Goal: Find specific page/section: Find specific page/section

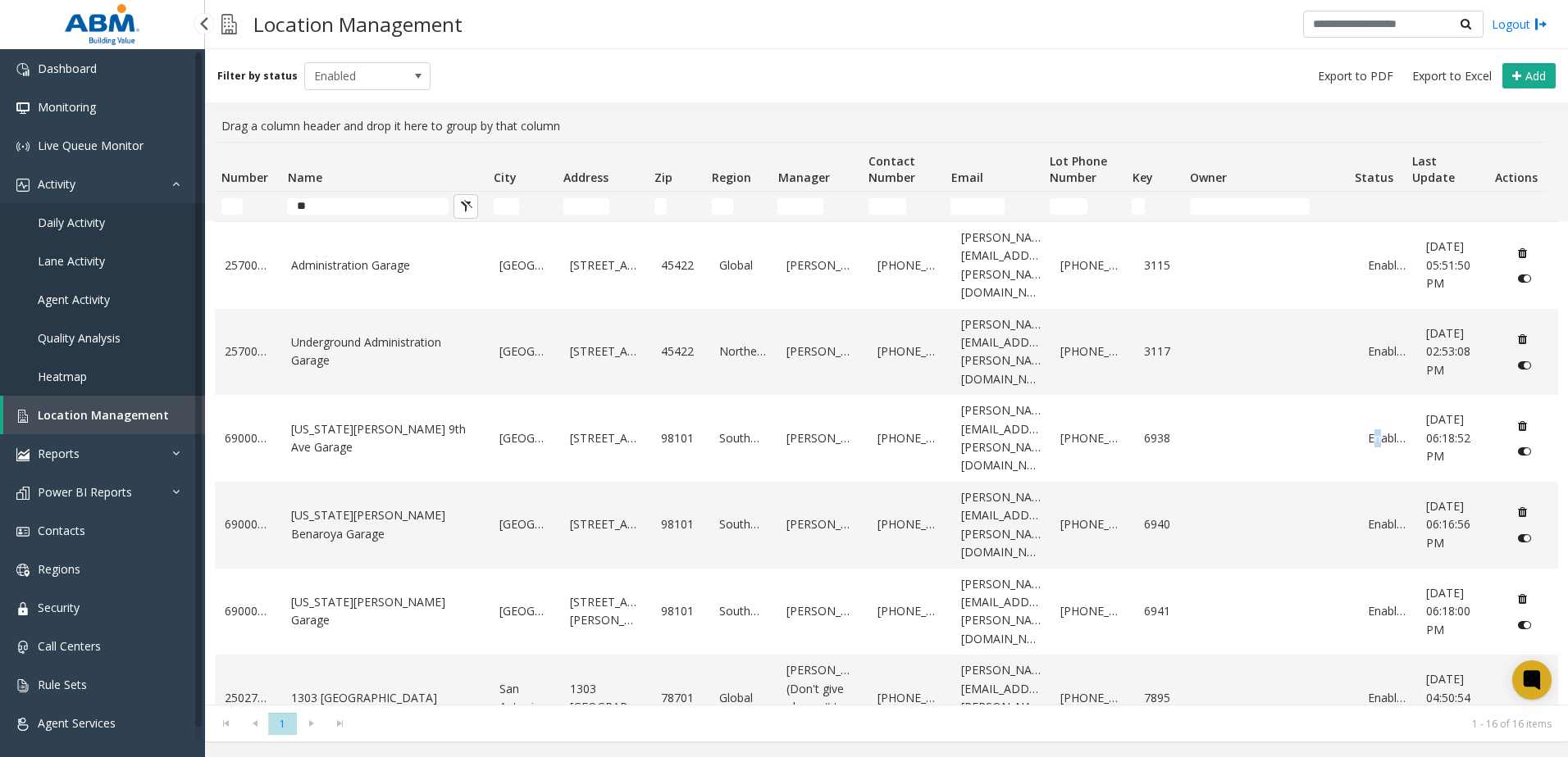
click at [62, 299] on span "Agent Activity" at bounding box center [74, 299] width 72 height 16
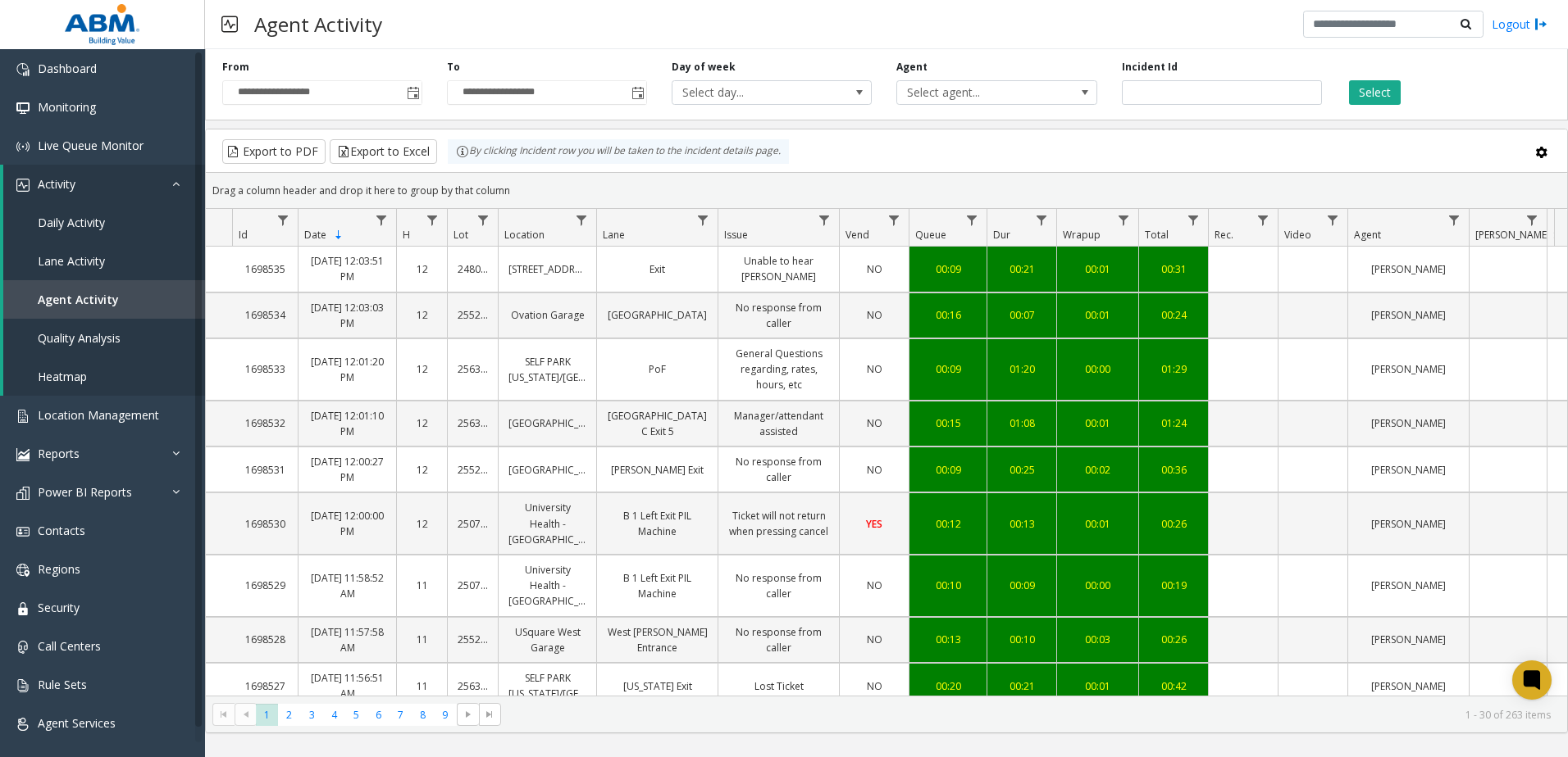
click at [1109, 8] on div "Agent Activity Logout" at bounding box center [887, 25] width 1363 height 49
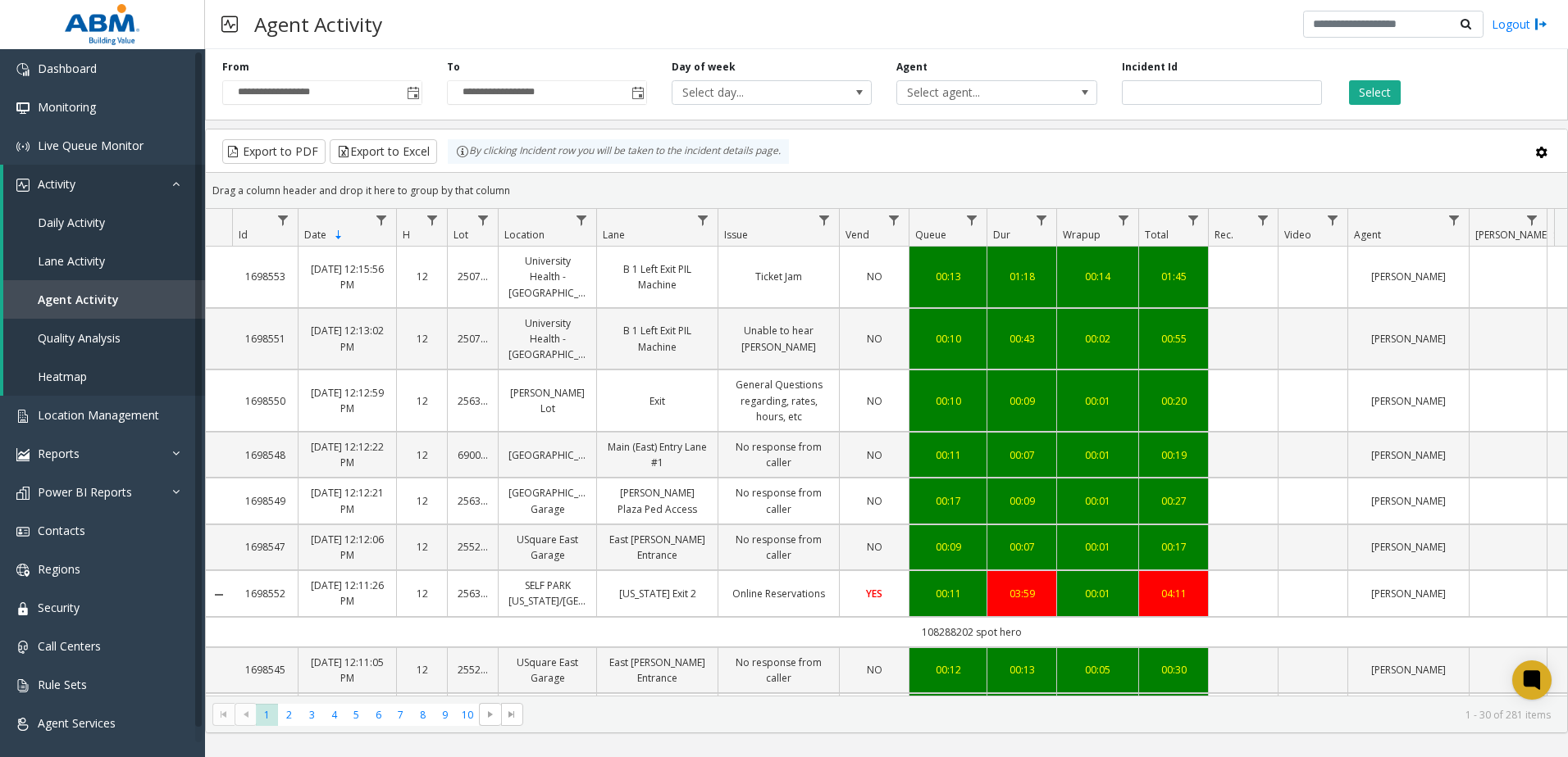
click at [970, 19] on div "Agent Activity Logout" at bounding box center [887, 25] width 1363 height 49
click at [1266, 120] on div "**********" at bounding box center [887, 388] width 1363 height 691
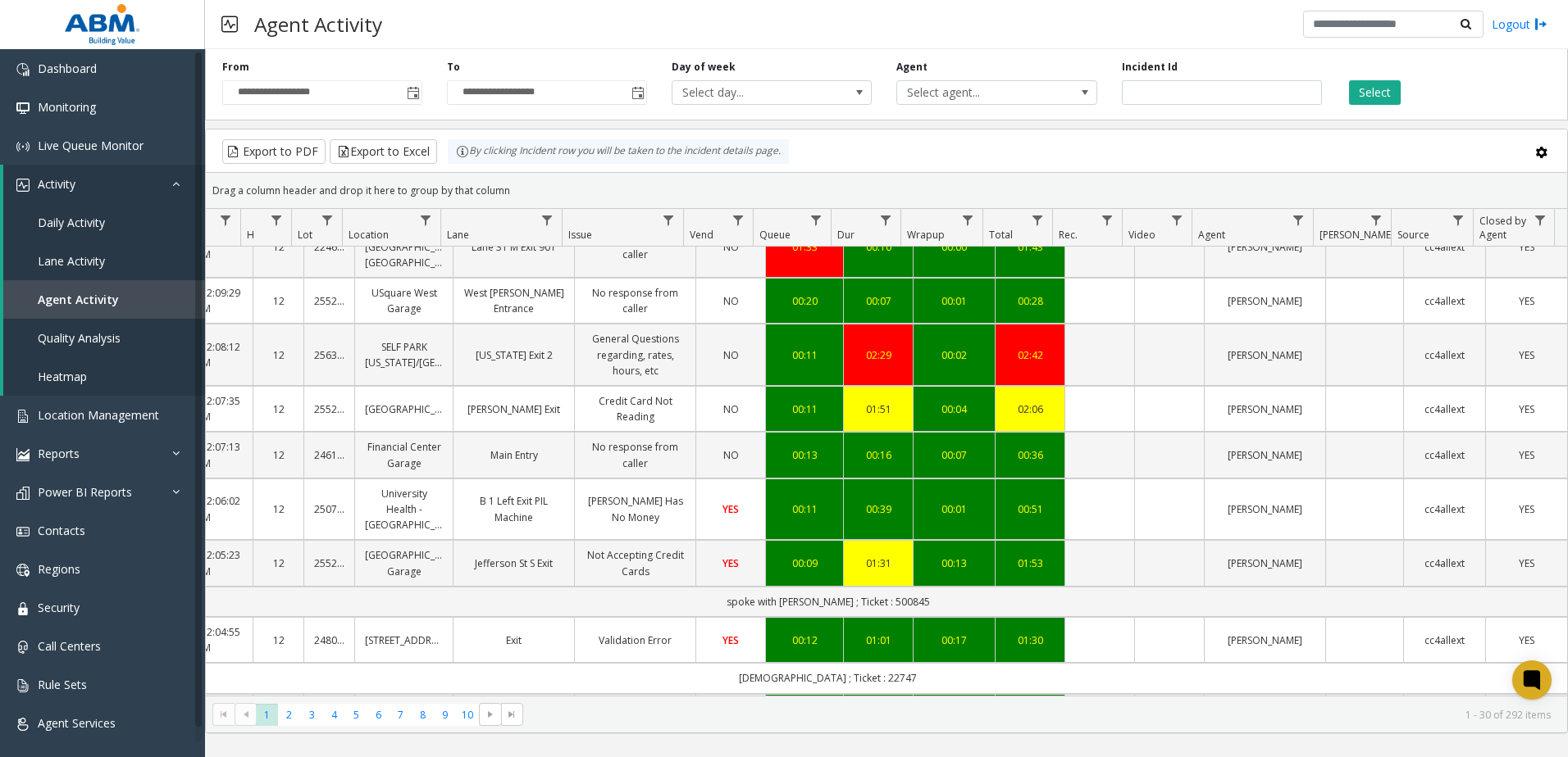
scroll to position [1227, 156]
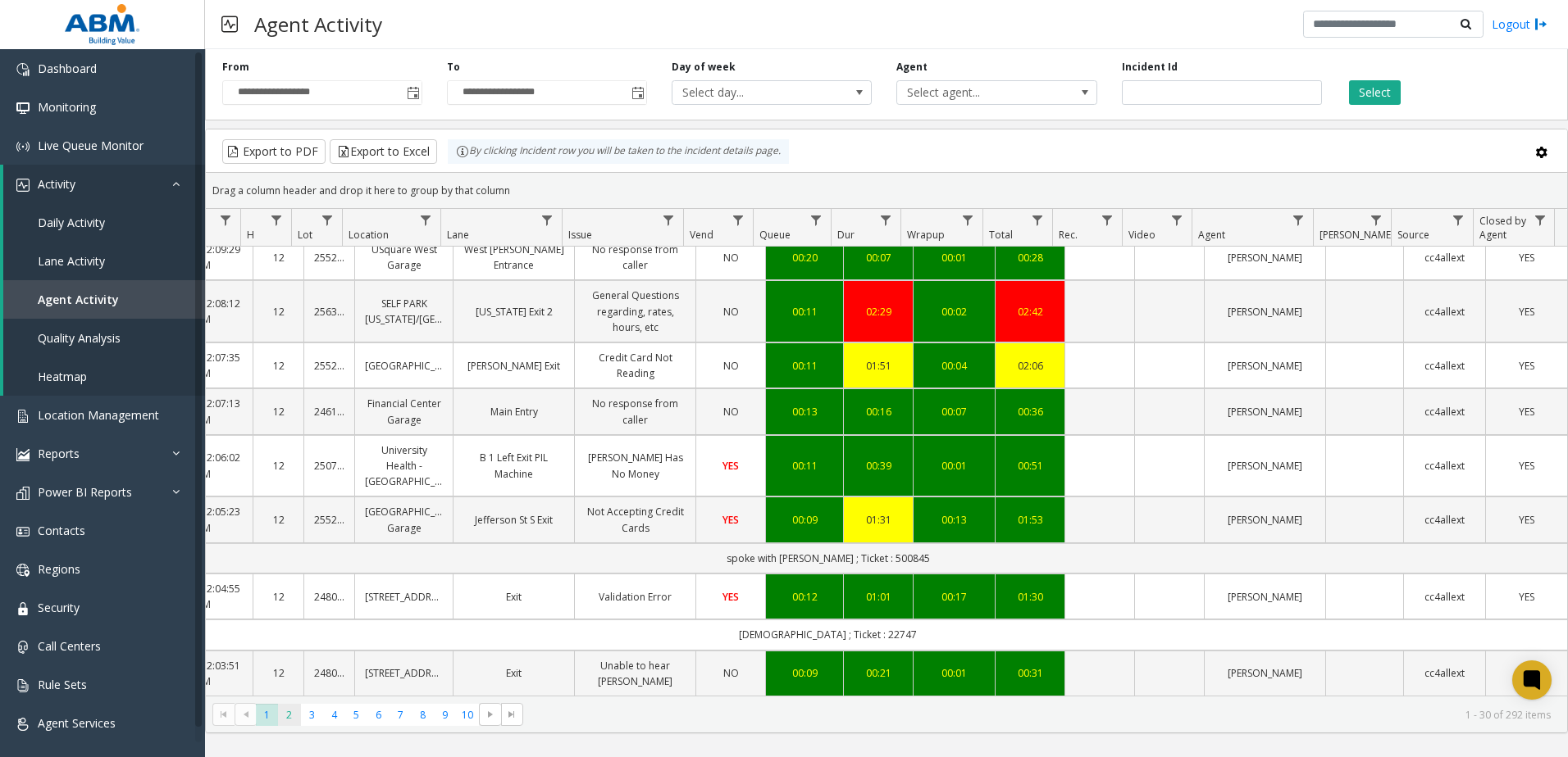
click at [293, 714] on span "2" at bounding box center [289, 715] width 22 height 22
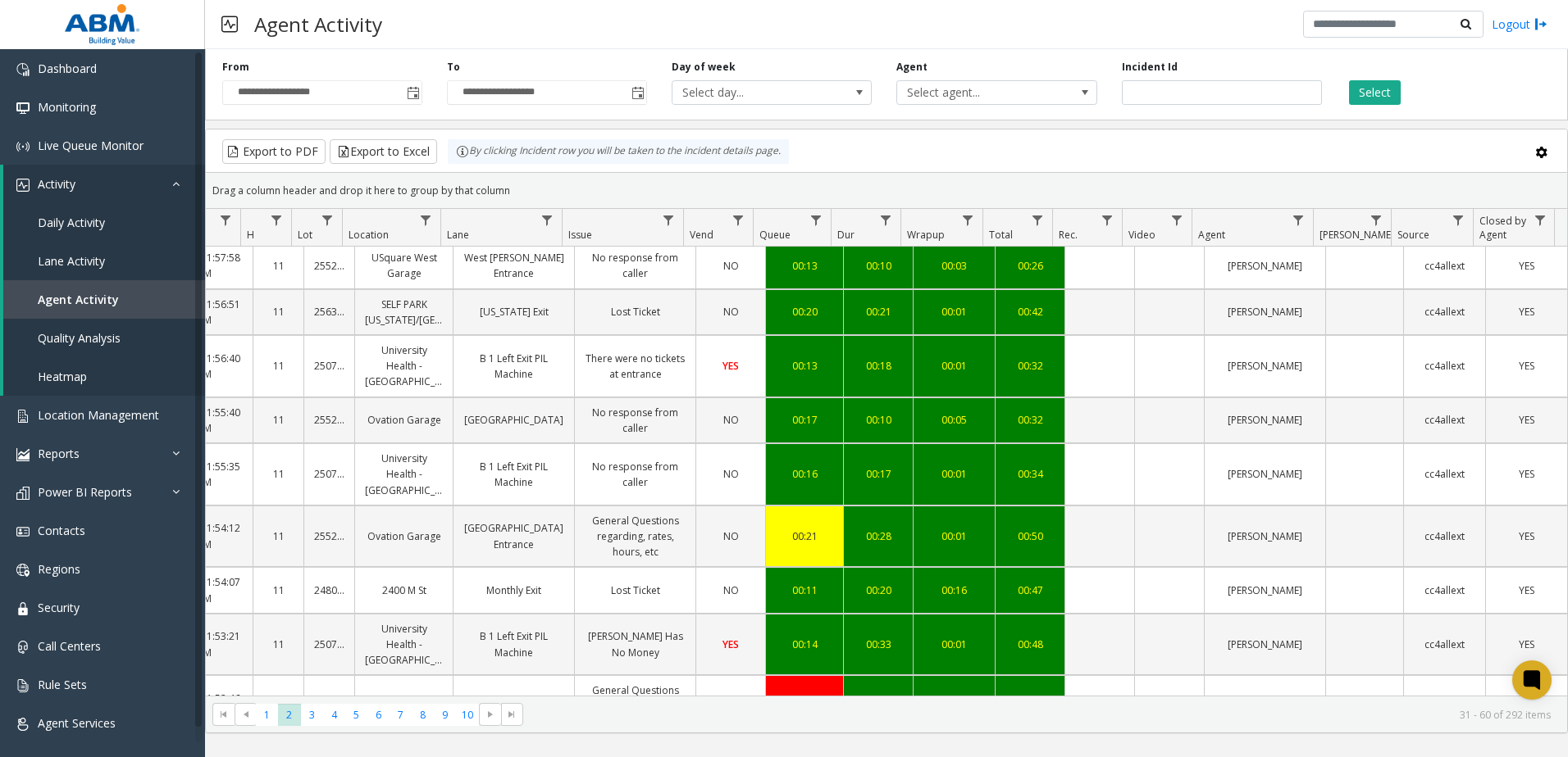
scroll to position [0, 156]
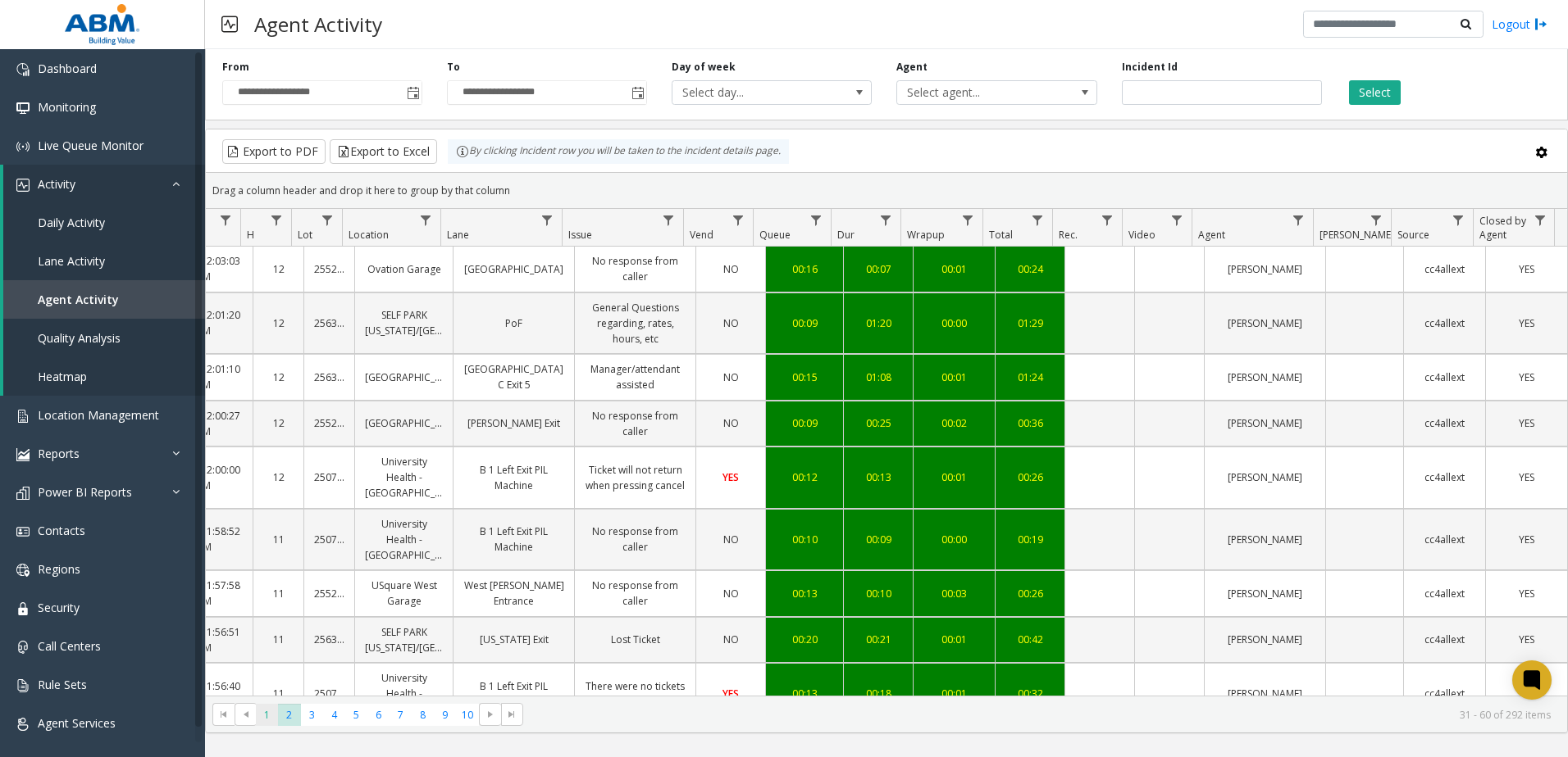
click at [265, 718] on span "1" at bounding box center [267, 715] width 22 height 22
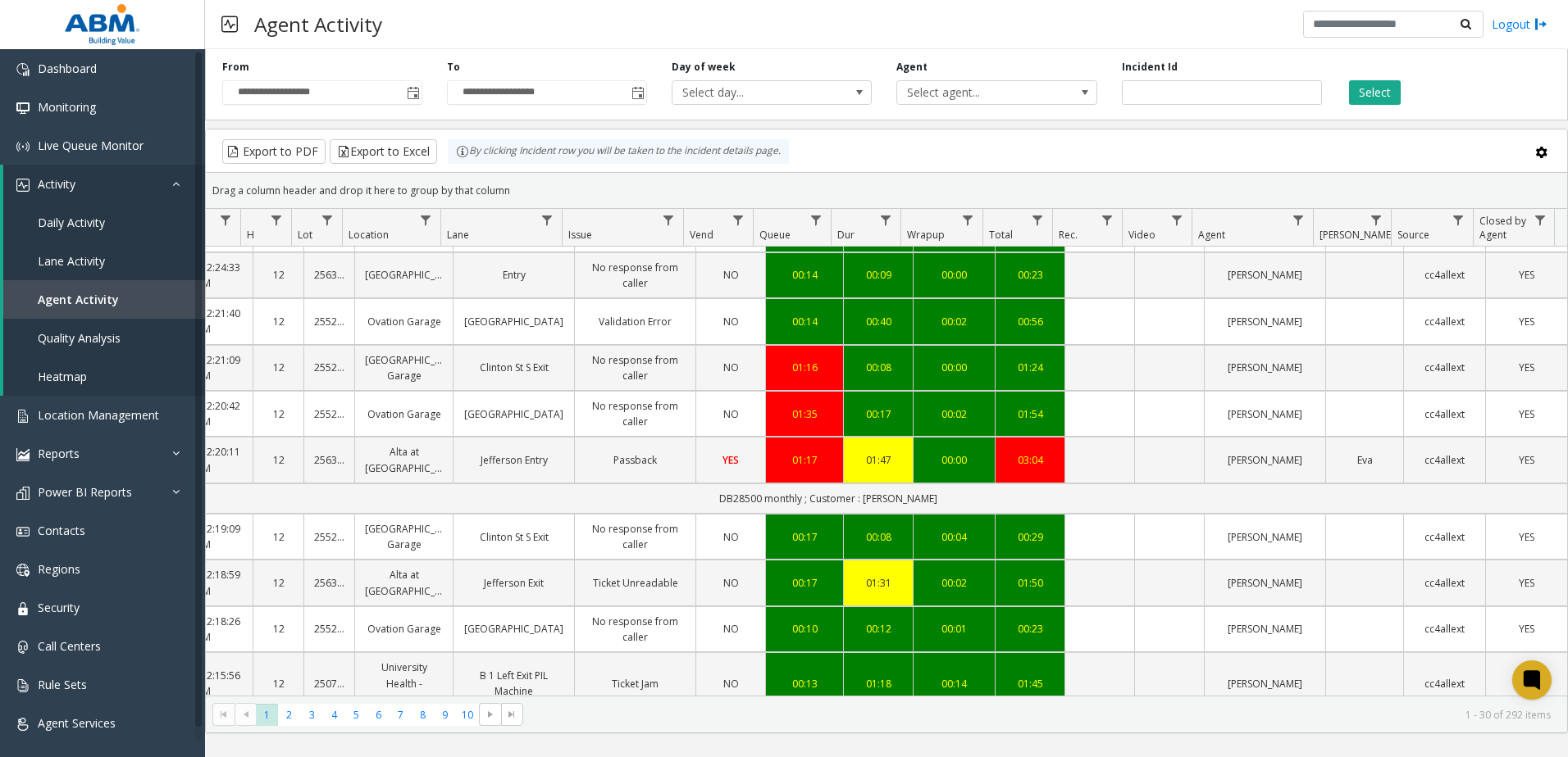
scroll to position [0, 156]
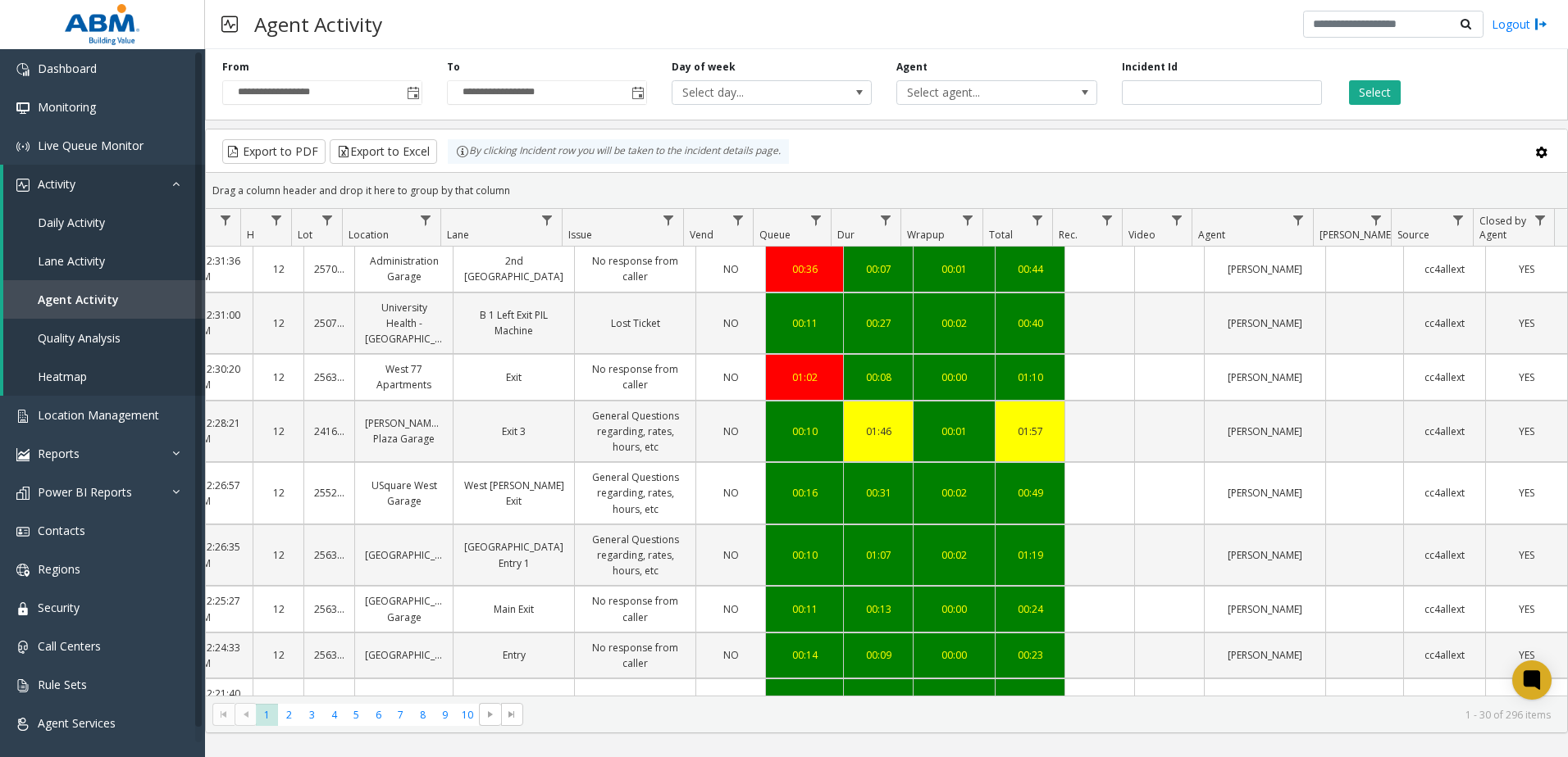
click at [504, 14] on div "Agent Activity Logout" at bounding box center [887, 25] width 1363 height 49
click at [457, 22] on div "Agent Activity Logout" at bounding box center [887, 25] width 1363 height 49
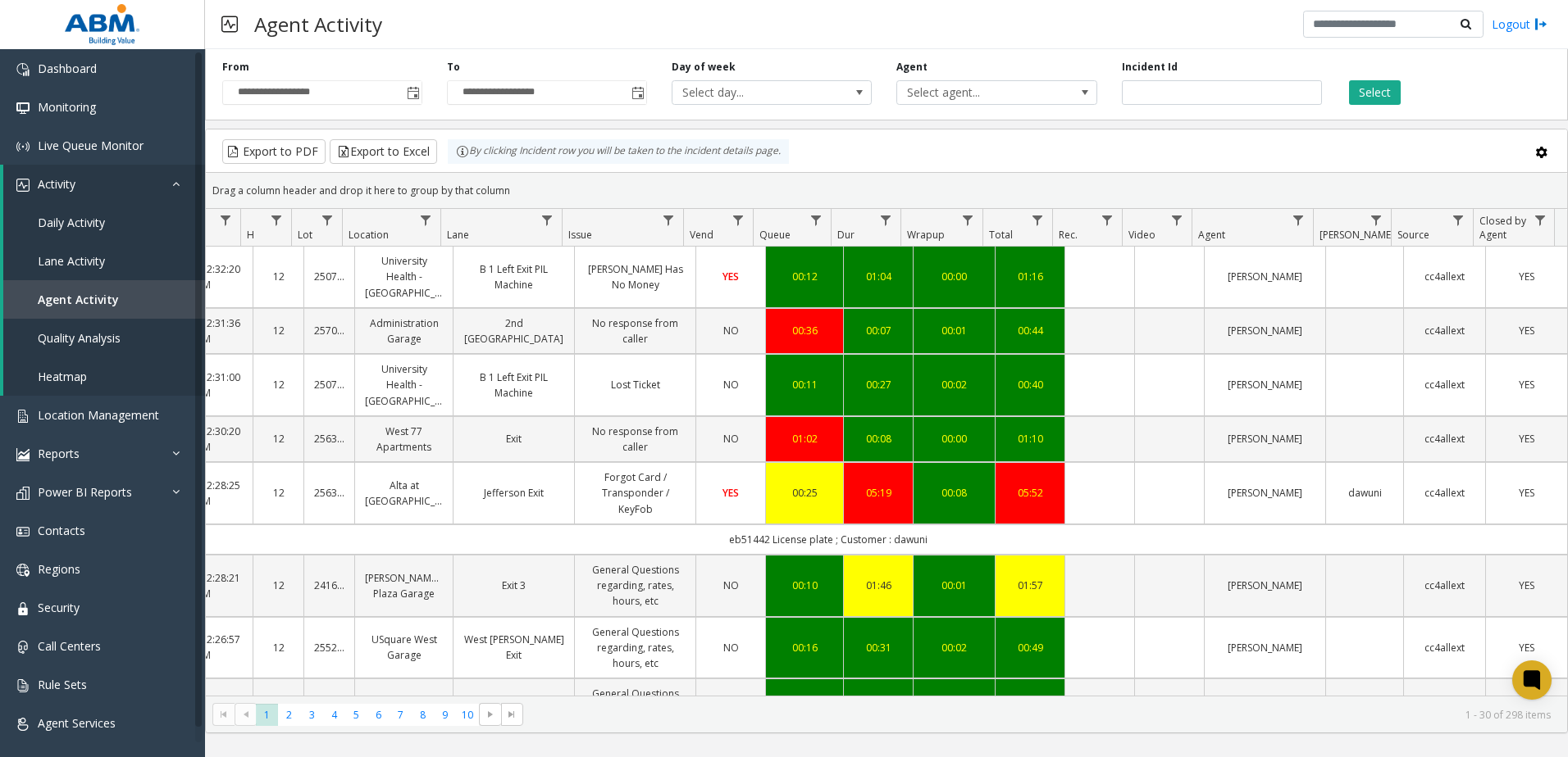
click at [1458, 92] on div "Select" at bounding box center [1447, 82] width 225 height 45
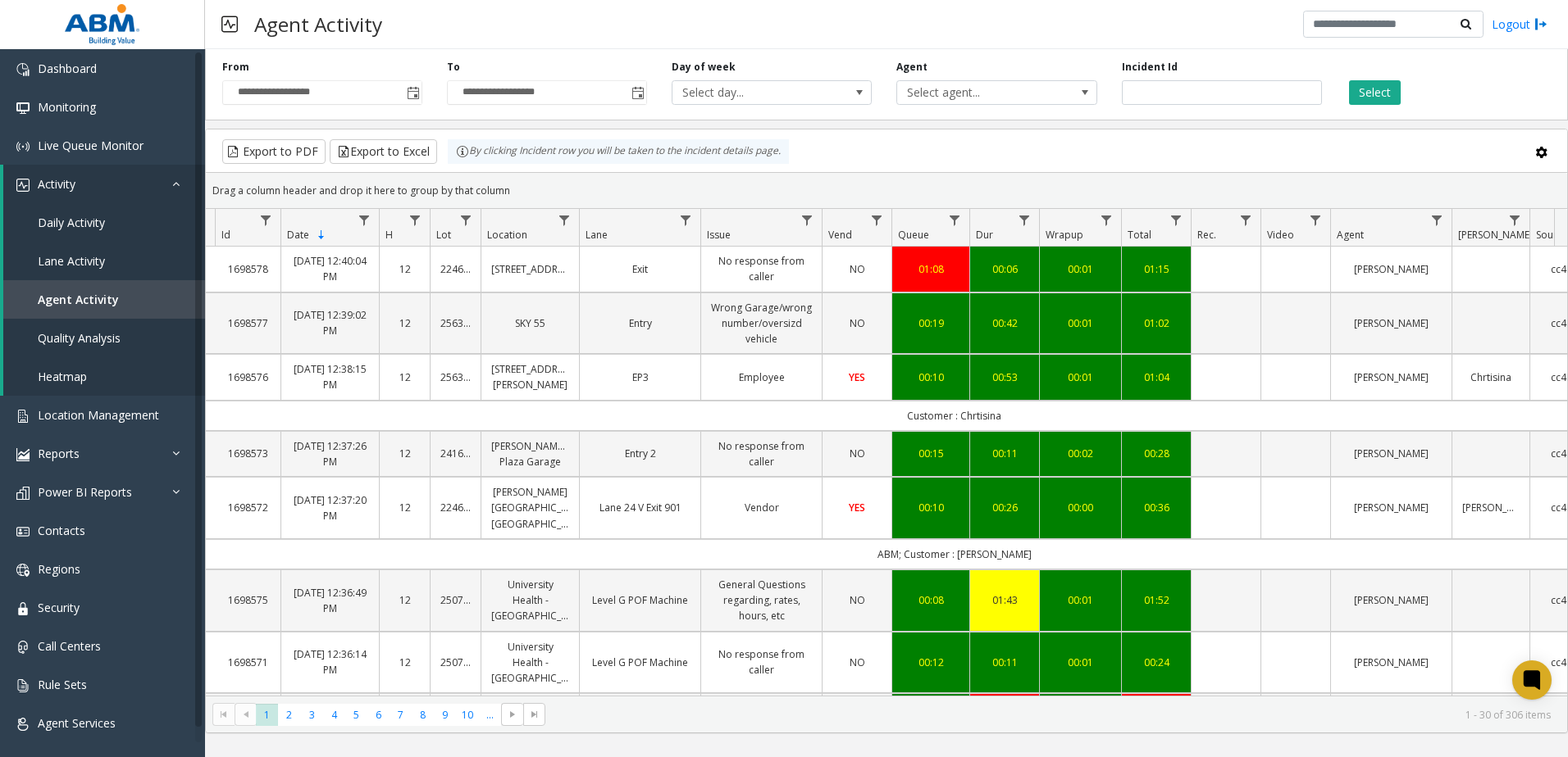
scroll to position [0, 0]
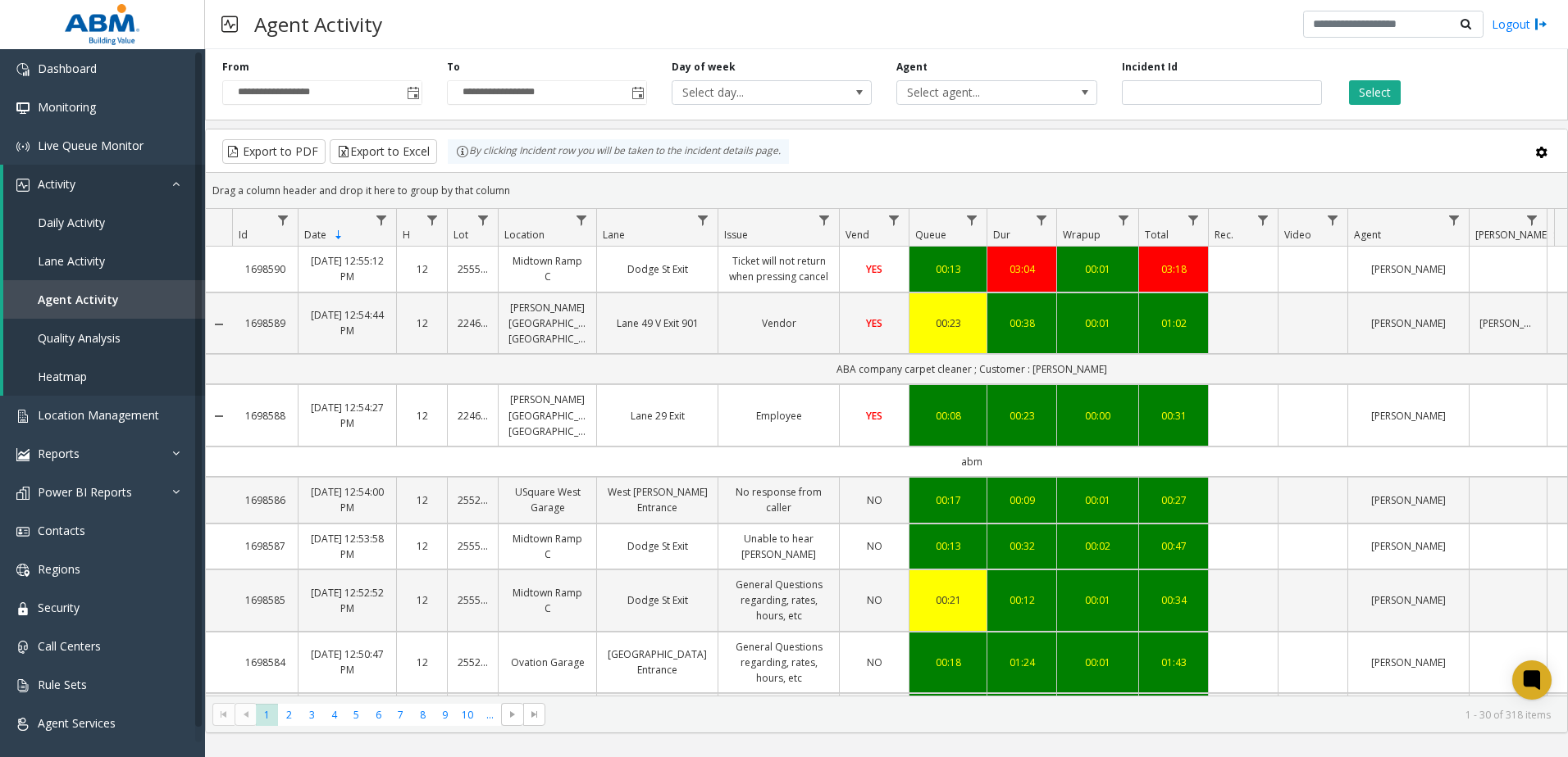
click at [1296, 64] on div "Incident Id" at bounding box center [1222, 82] width 225 height 45
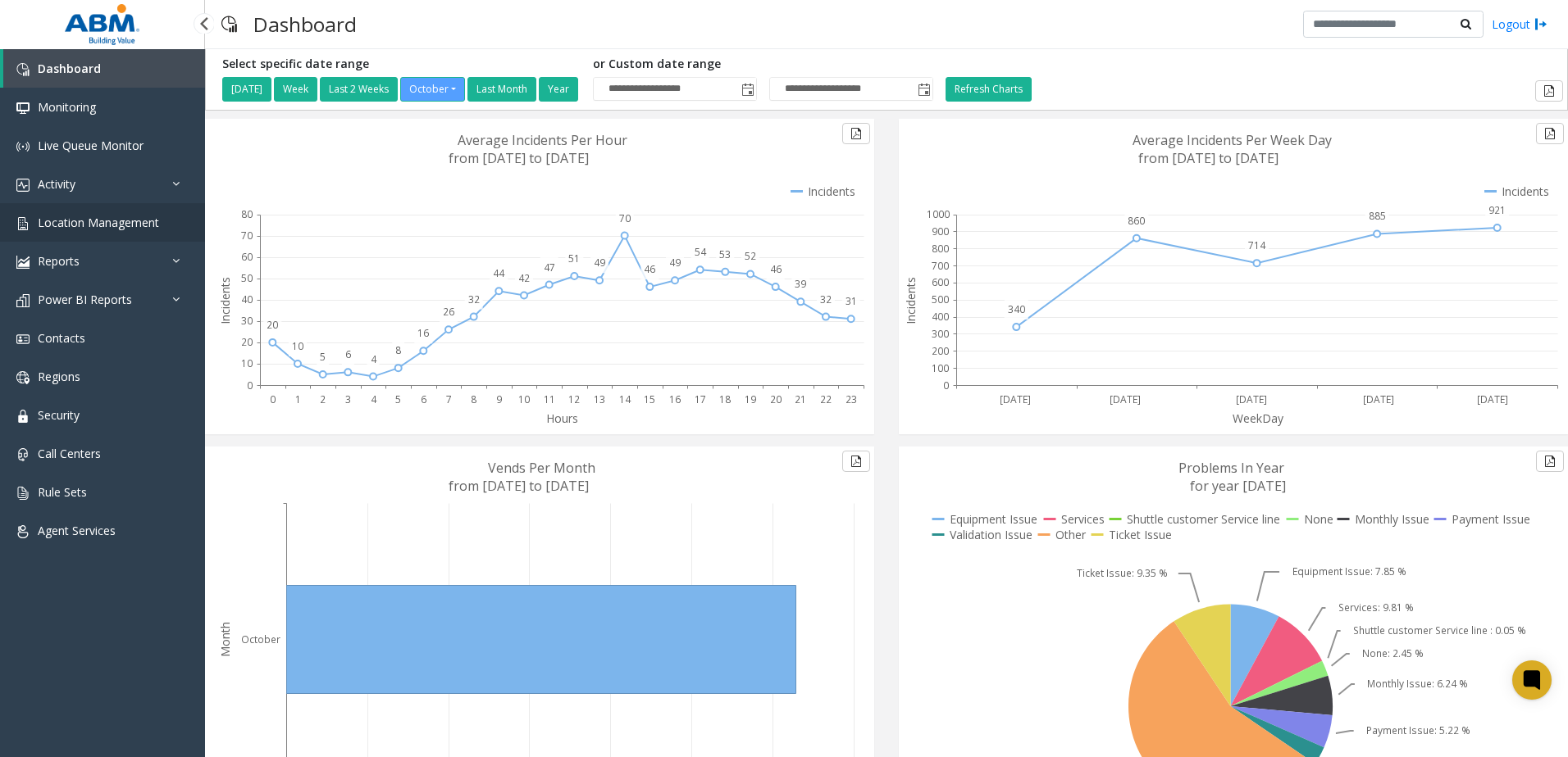
click at [107, 227] on span "Location Management" at bounding box center [98, 223] width 121 height 16
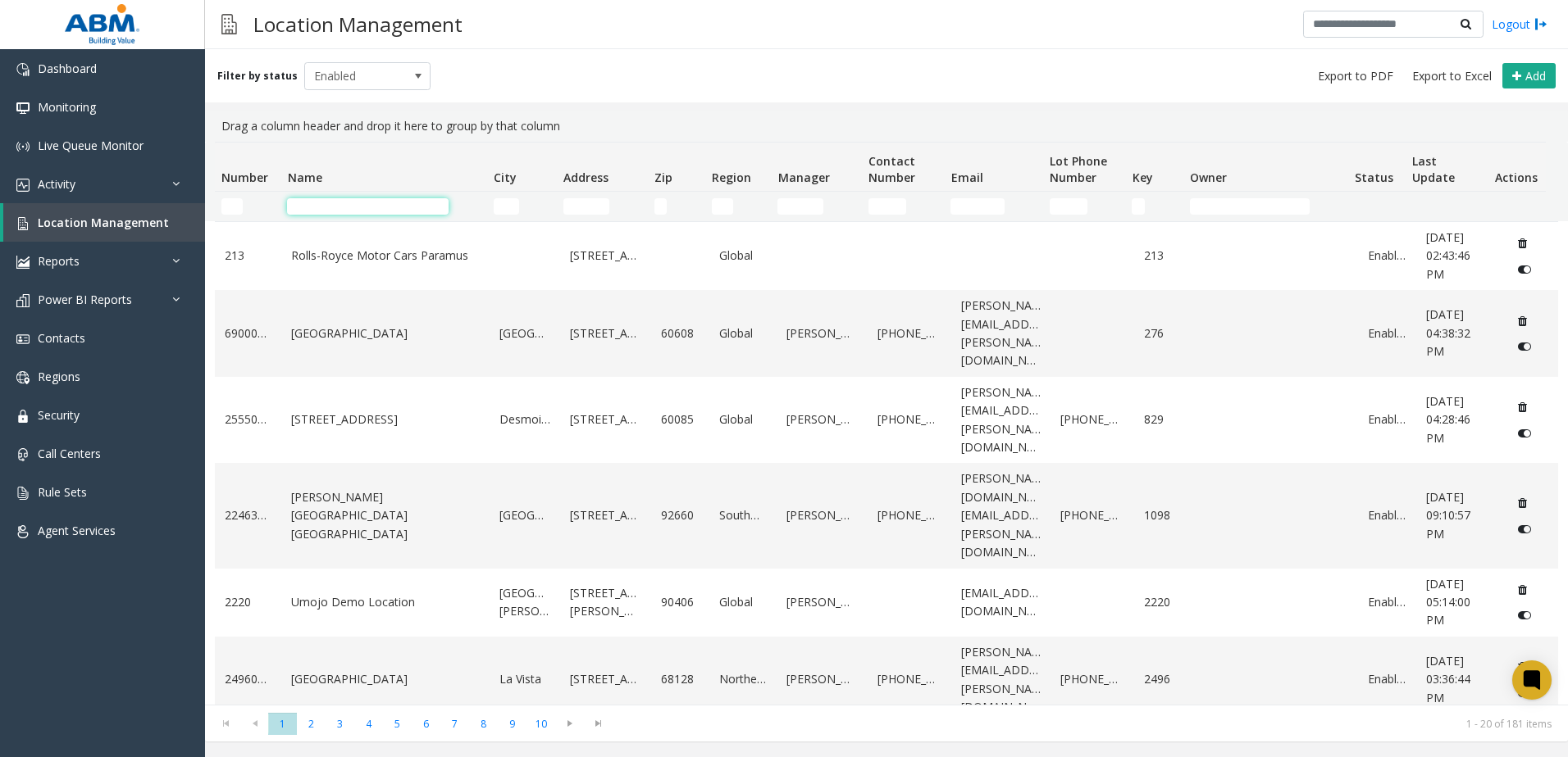
click at [370, 203] on input "Name Filter" at bounding box center [368, 207] width 162 height 17
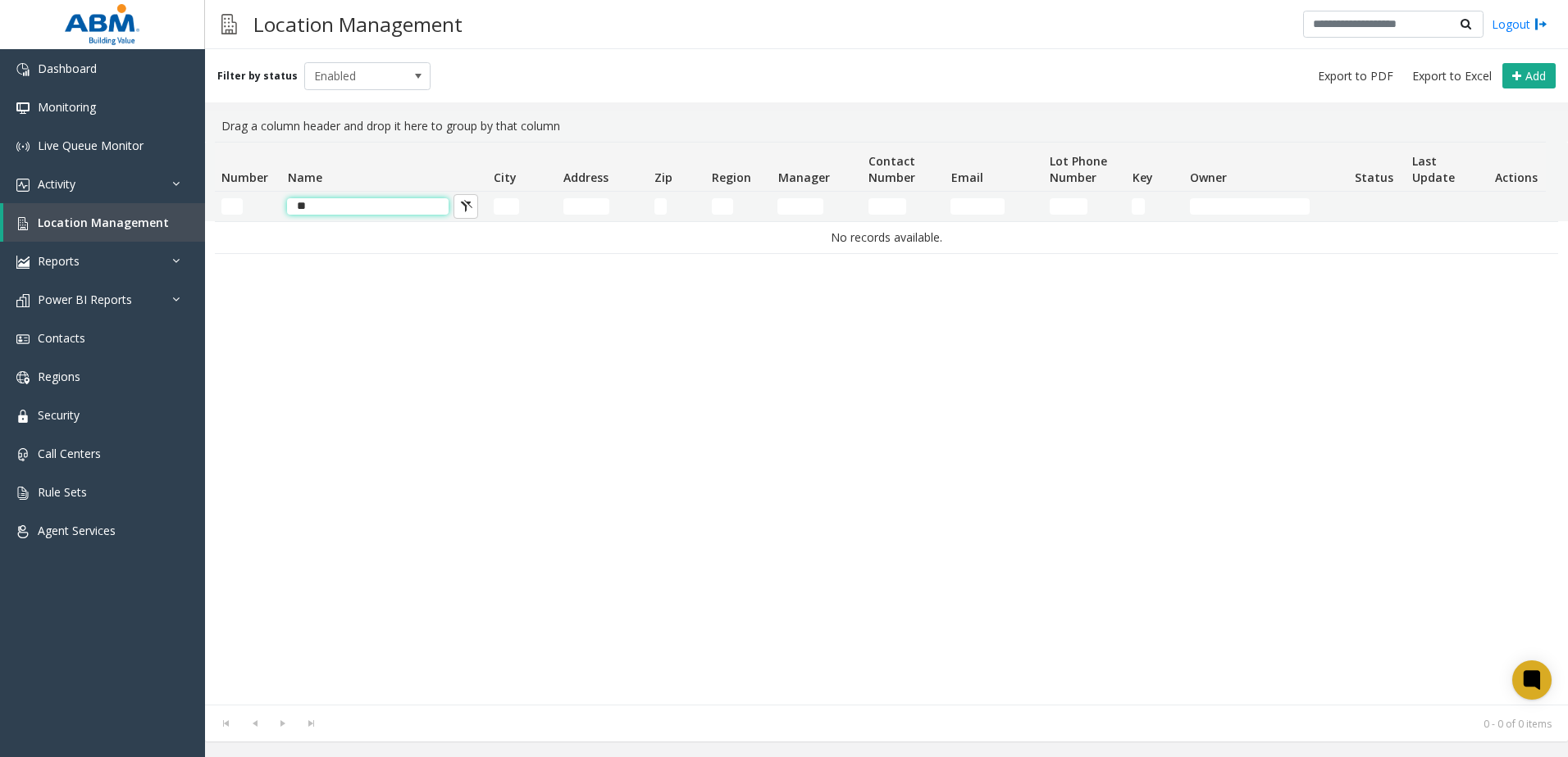
type input "*"
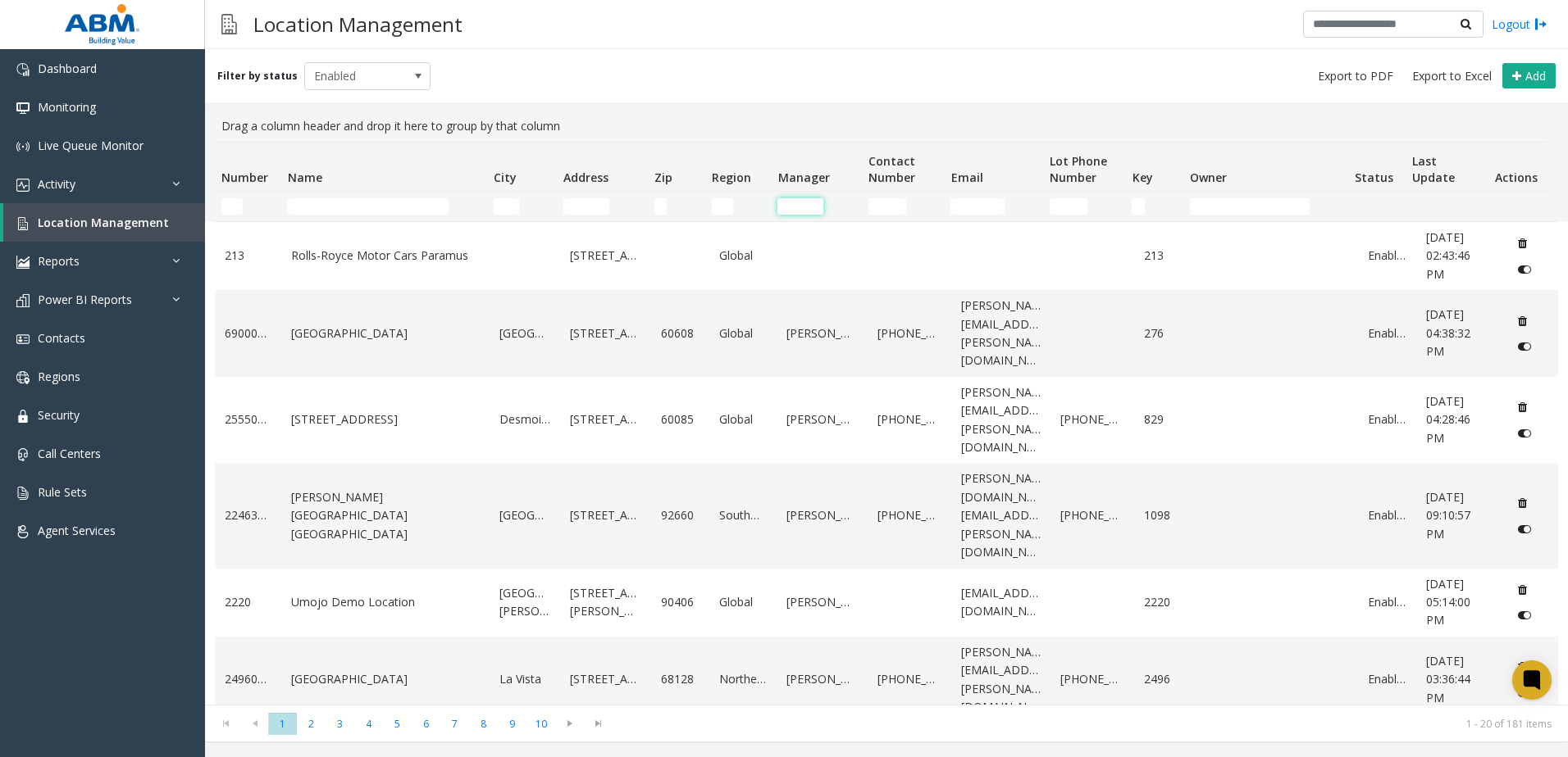
click at [815, 211] on input "Manager Filter" at bounding box center [801, 207] width 46 height 17
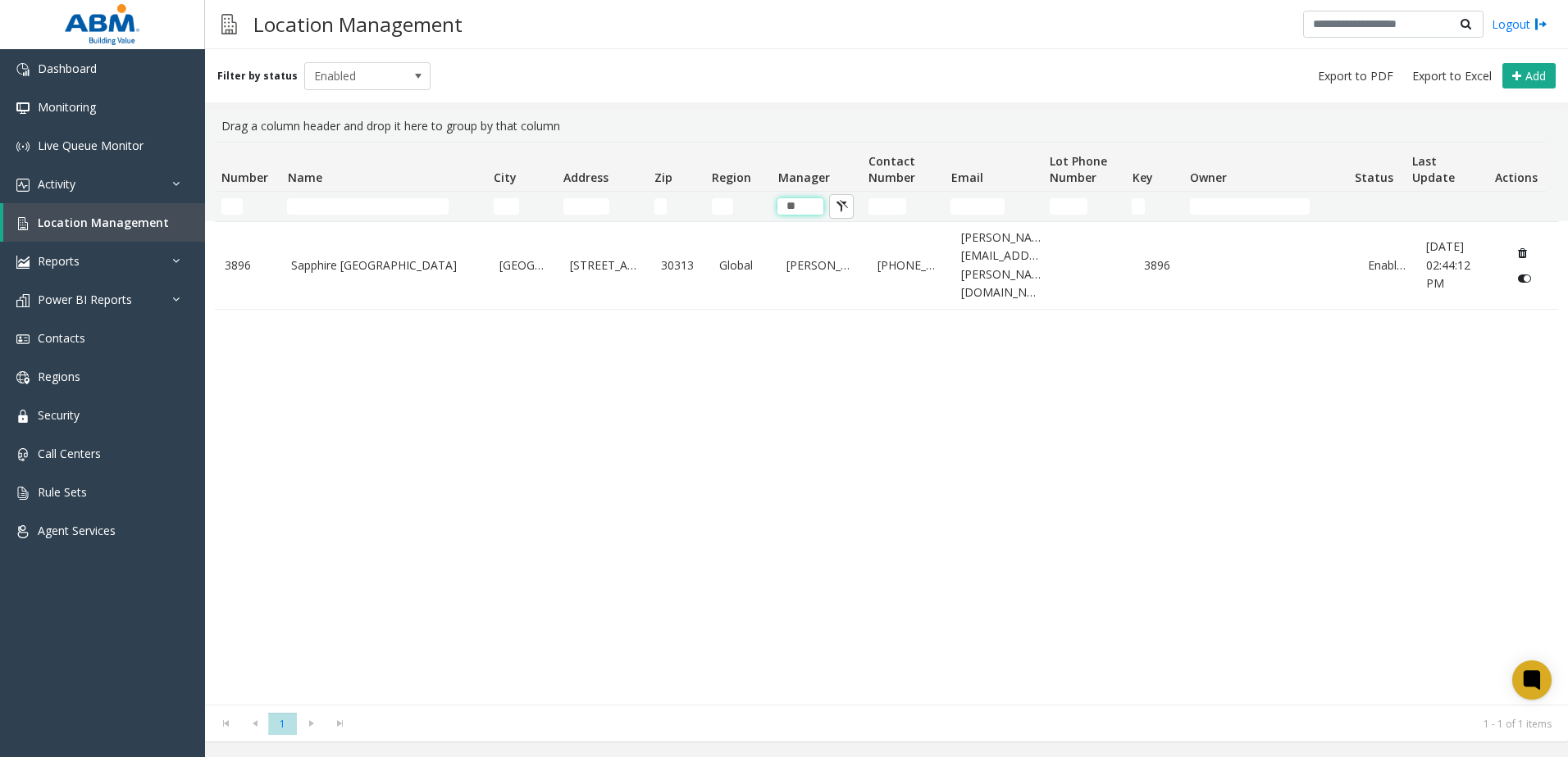
type input "*"
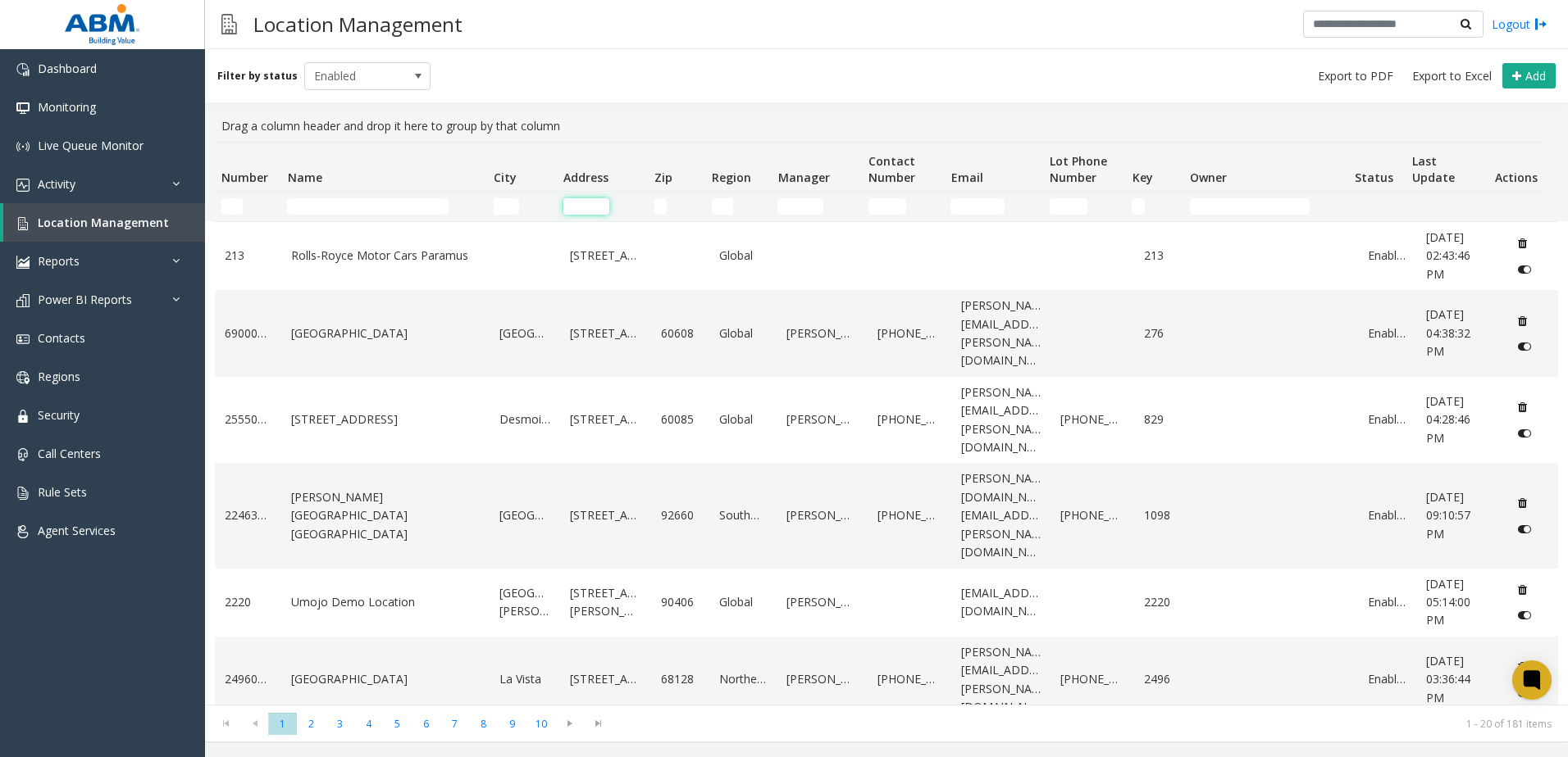
click at [583, 208] on input "Address Filter" at bounding box center [587, 207] width 46 height 17
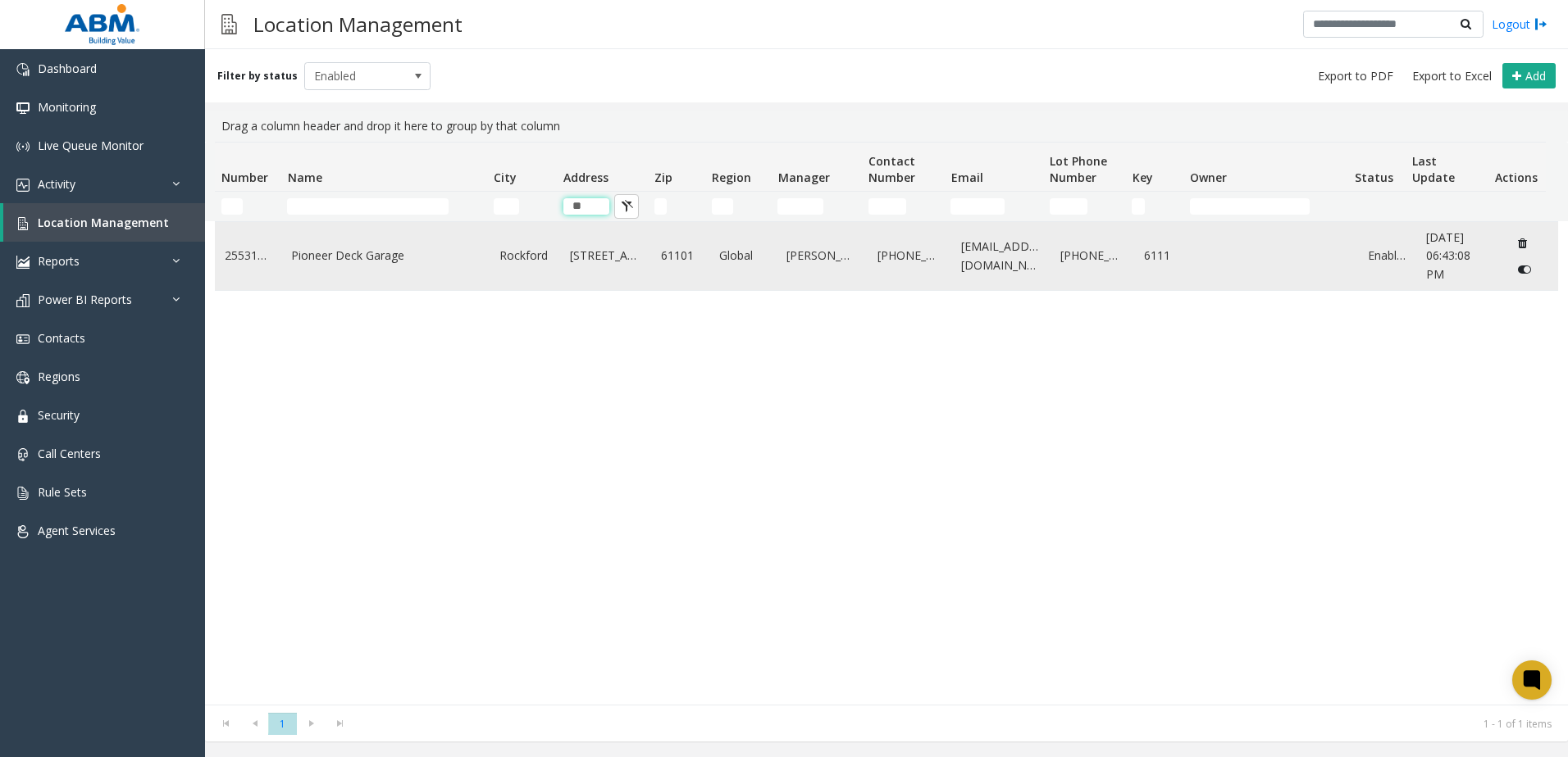
type input "*"
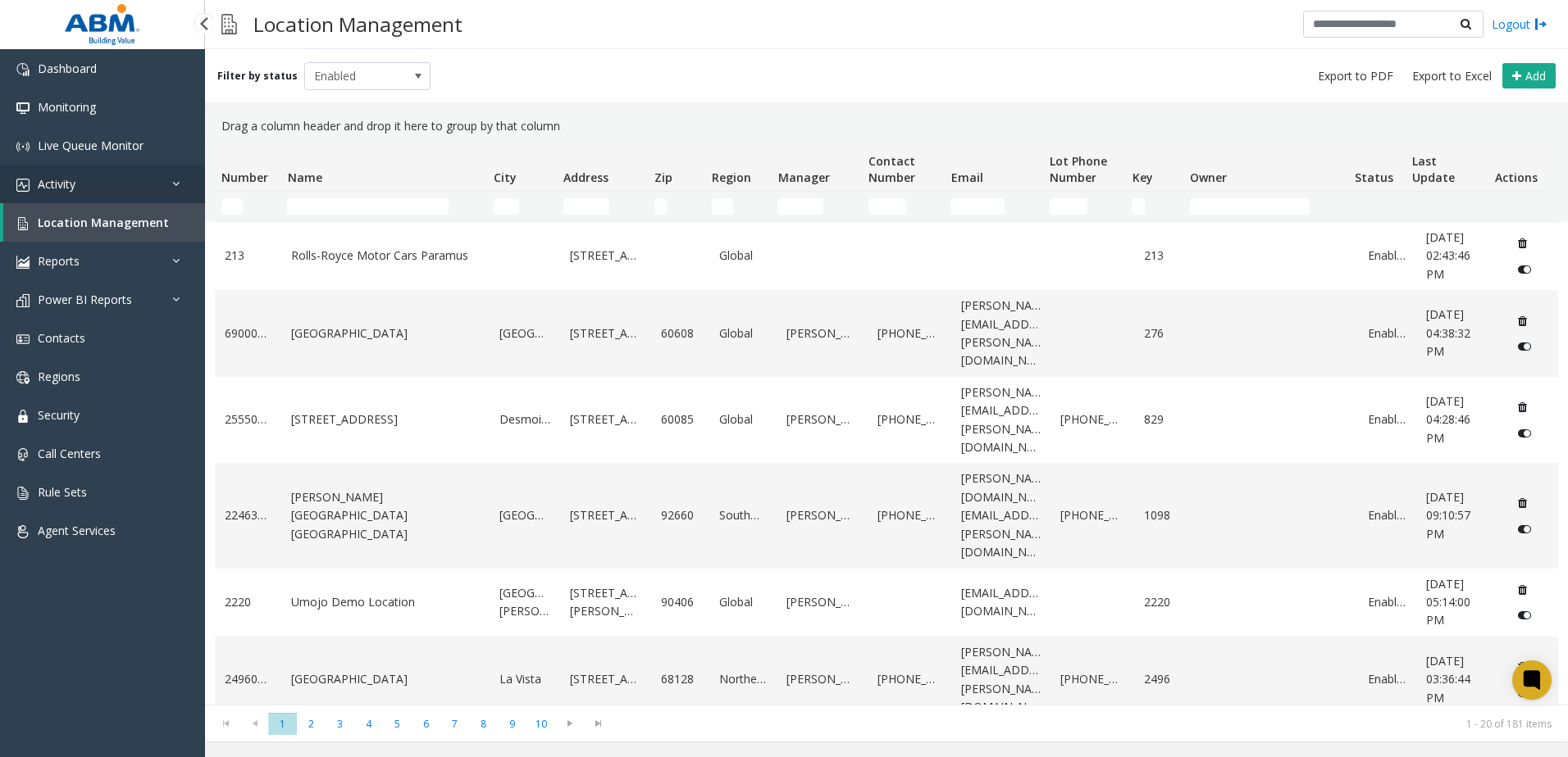
click at [68, 179] on span "Activity" at bounding box center [57, 185] width 38 height 16
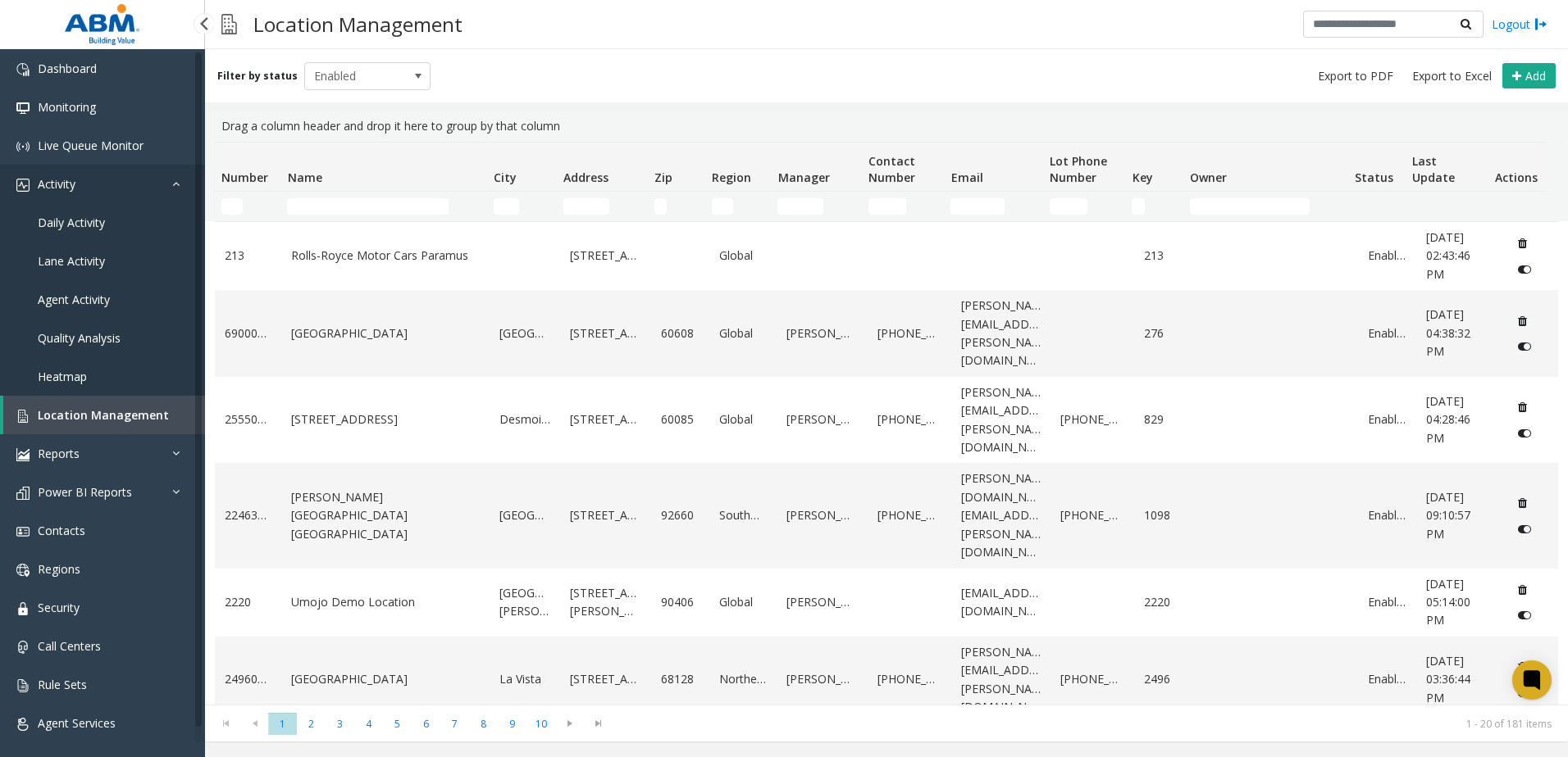
click at [63, 181] on span "Activity" at bounding box center [57, 185] width 38 height 16
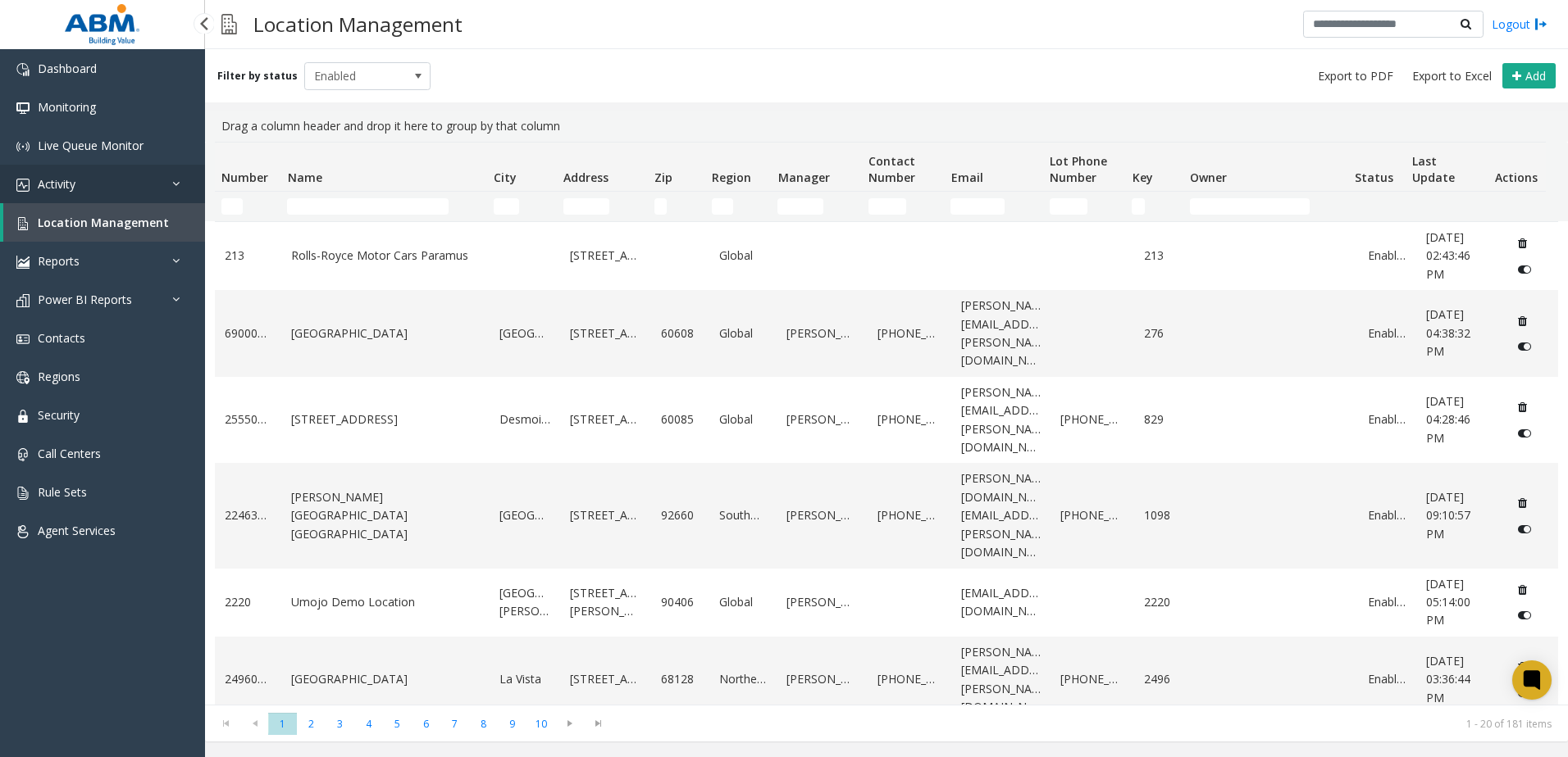
click at [63, 181] on span "Activity" at bounding box center [57, 185] width 38 height 16
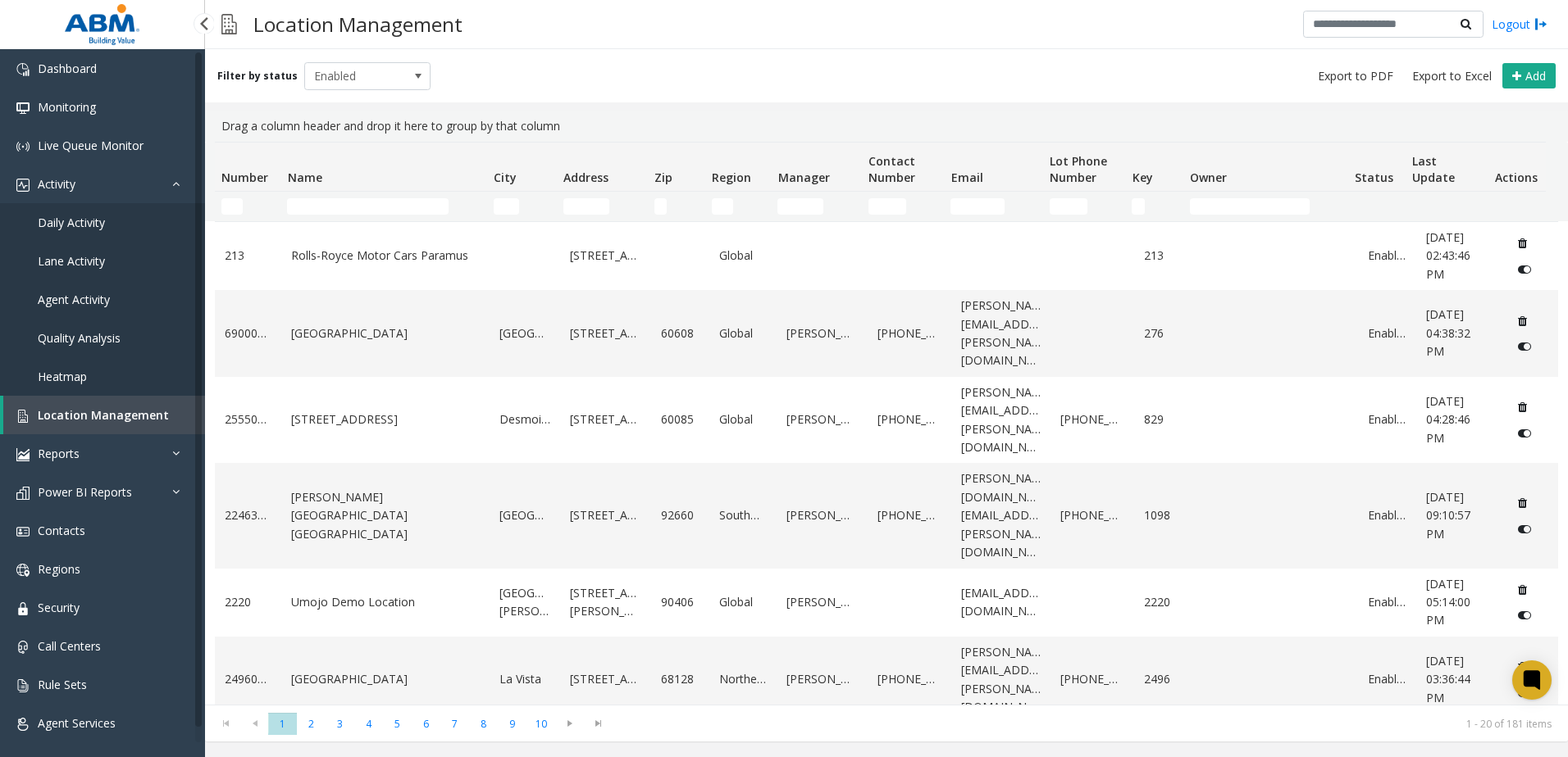
click at [53, 301] on span "Agent Activity" at bounding box center [74, 299] width 72 height 16
